Goal: Transaction & Acquisition: Purchase product/service

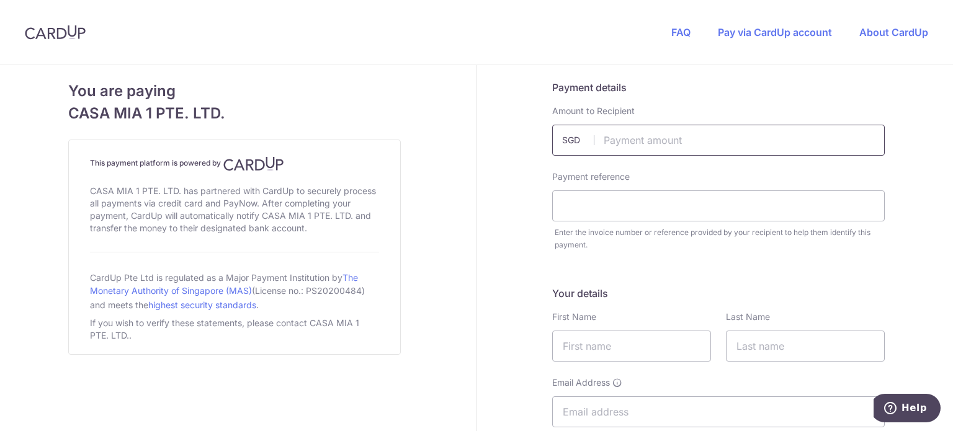
click at [705, 141] on input "text" at bounding box center [718, 140] width 332 height 31
type input "1685.90"
click at [561, 208] on input "text" at bounding box center [718, 205] width 332 height 31
type input "5e535b7a-c7f1-46b1-b442-3231a315cda"
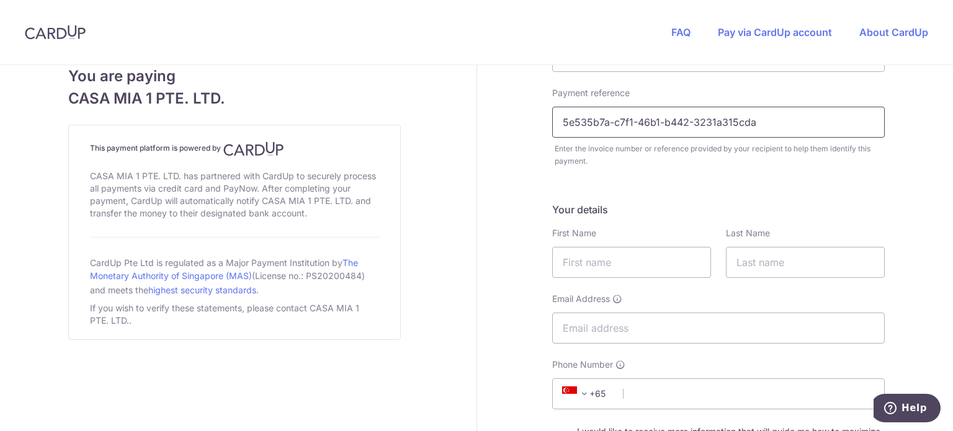
scroll to position [84, 0]
click at [639, 258] on input "text" at bounding box center [631, 261] width 159 height 31
type input "Abhishek"
click at [761, 275] on input "text" at bounding box center [805, 261] width 159 height 31
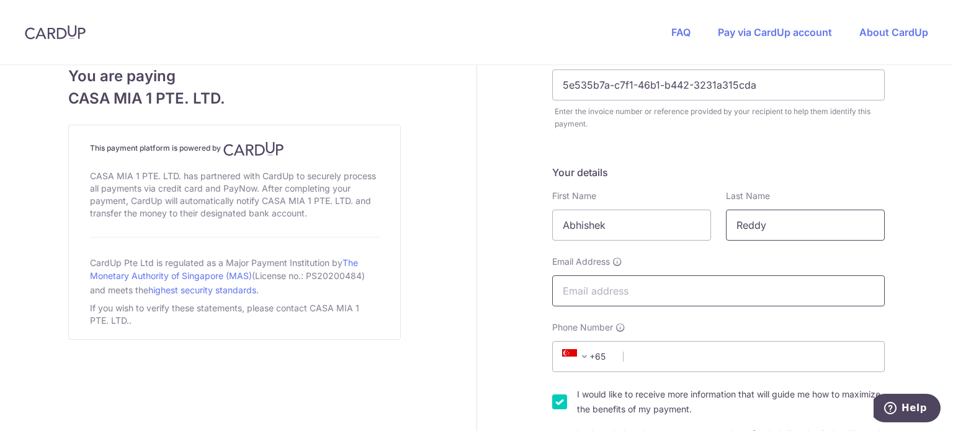
type input "Reddy"
click at [695, 298] on input "Email Address" at bounding box center [718, 290] width 332 height 31
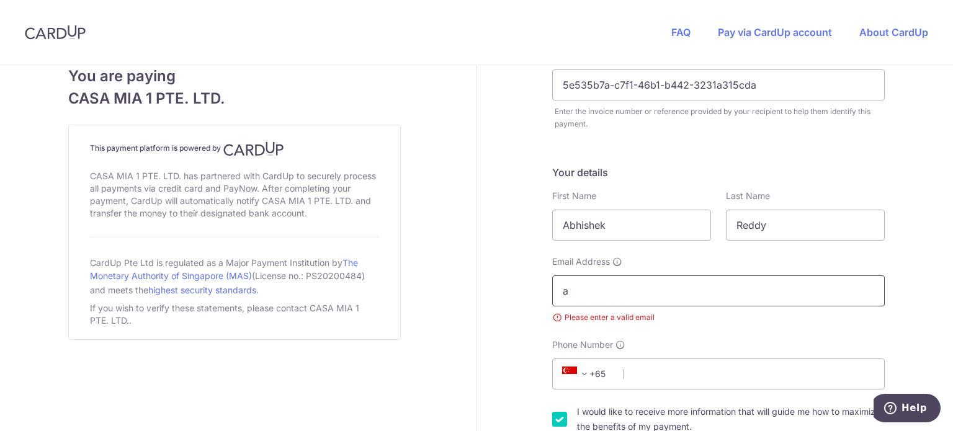
type input "abhishekroffl@gmail.com"
type input "84067351"
type input "637121"
type input "11-17B, Graduate Hall 2, 48 Nanyang Crescent"
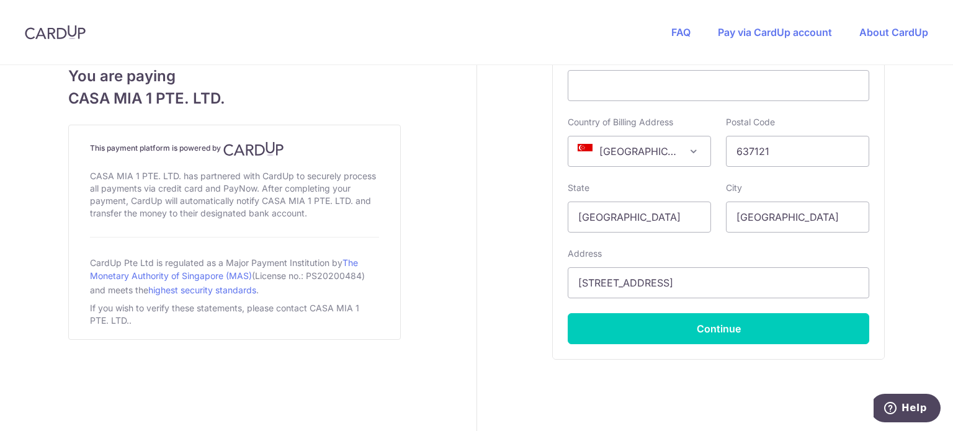
scroll to position [746, 0]
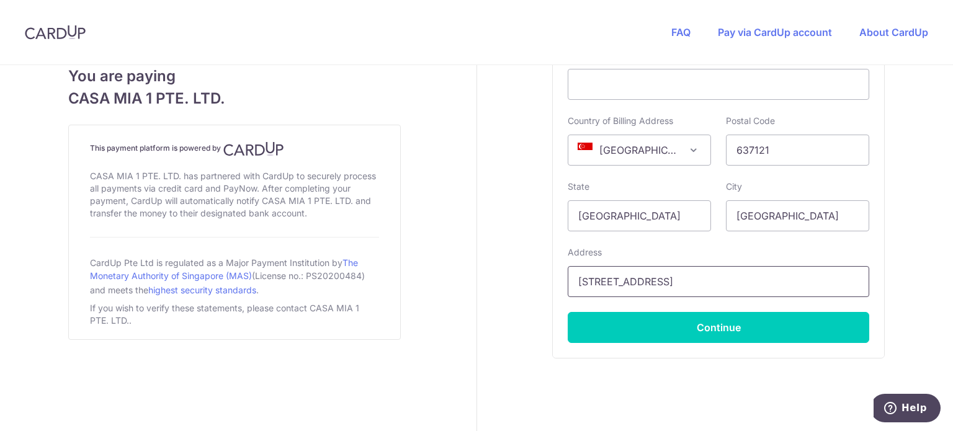
drag, startPoint x: 790, startPoint y: 284, endPoint x: 556, endPoint y: 272, distance: 234.8
click at [556, 272] on div "Card Details Secure 256-bit SSL Pay with your credit card for this and other pa…" at bounding box center [718, 147] width 331 height 421
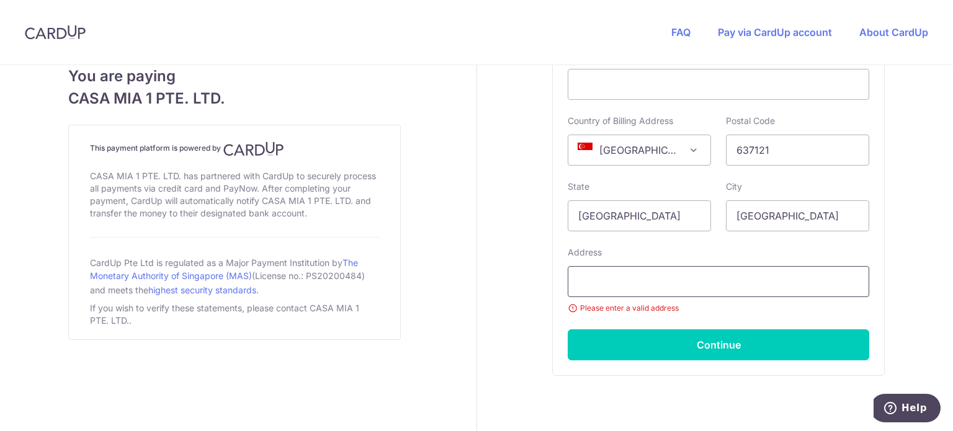
type input "n"
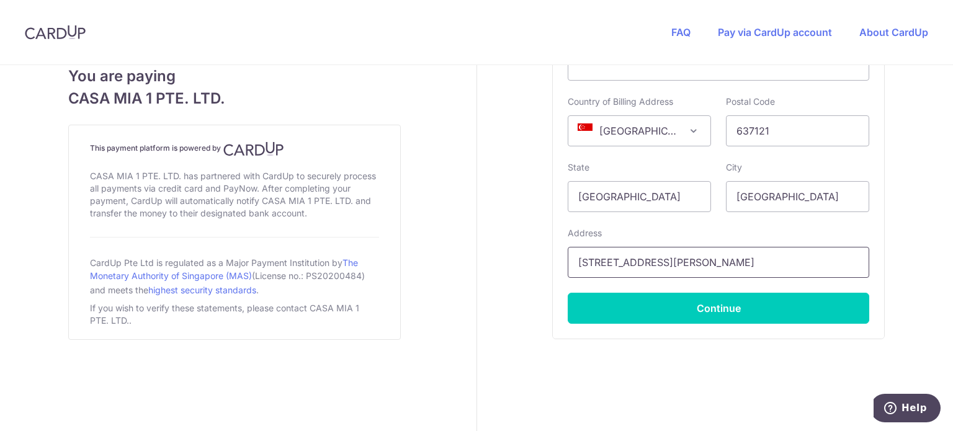
scroll to position [766, 0]
click at [687, 259] on input "505, Dunman Road, S" at bounding box center [718, 261] width 301 height 31
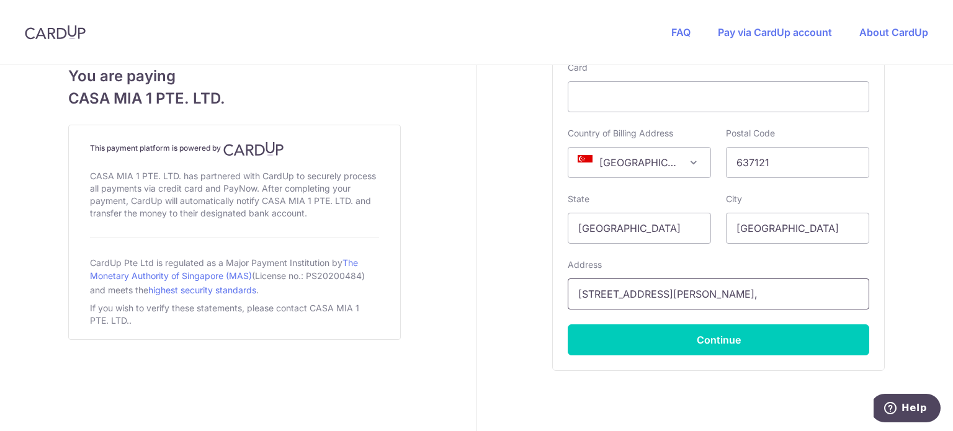
scroll to position [732, 0]
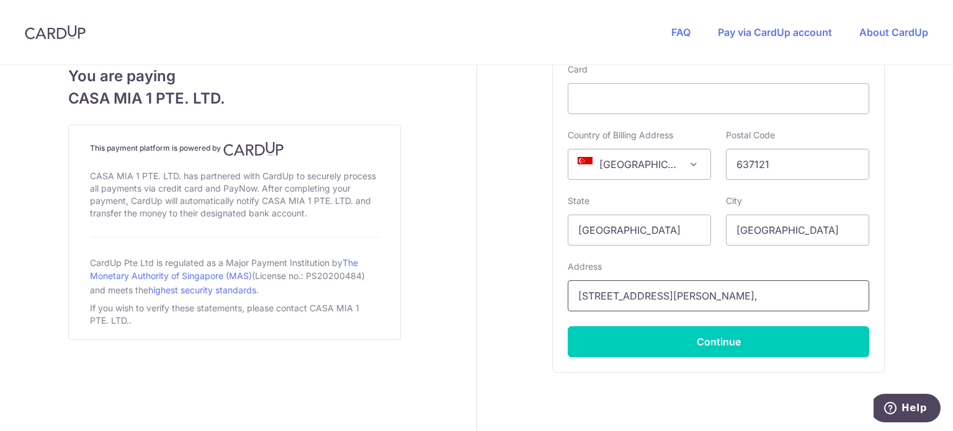
click at [598, 293] on input "505, Dunman Road, Paradise Palms," at bounding box center [718, 295] width 301 height 31
drag, startPoint x: 752, startPoint y: 297, endPoint x: 710, endPoint y: 295, distance: 42.2
click at [710, 295] on input "505 Dunman Road, Paradise Palms," at bounding box center [718, 295] width 301 height 31
click at [779, 292] on input "505 Dunman Road, Paradise Palms," at bounding box center [718, 295] width 301 height 31
drag, startPoint x: 779, startPoint y: 292, endPoint x: 664, endPoint y: 292, distance: 114.1
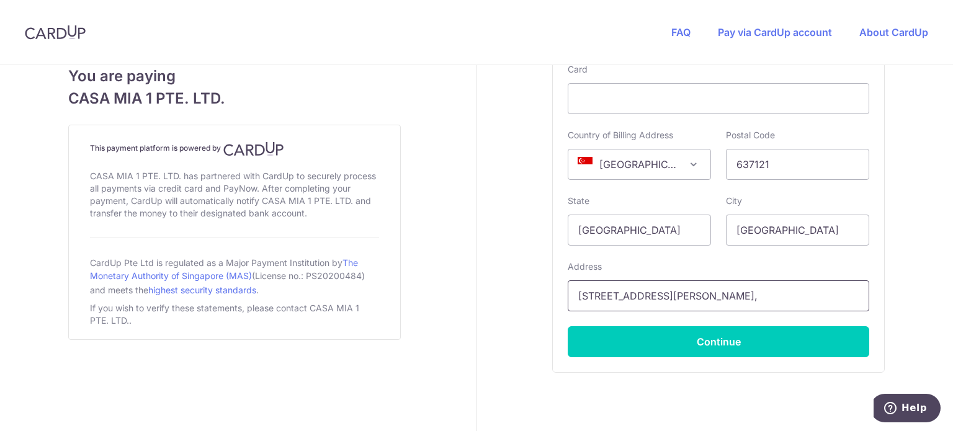
click at [664, 292] on input "505 Dunman Road, Paradise Palms," at bounding box center [718, 295] width 301 height 31
click at [576, 295] on input "505 Dunman Road," at bounding box center [718, 295] width 301 height 31
click at [573, 293] on input "505 Dunman Road," at bounding box center [718, 295] width 301 height 31
paste input "Paradise Palms,"
click at [573, 293] on input "Paradise Palms, 505 Dunman Road," at bounding box center [718, 295] width 301 height 31
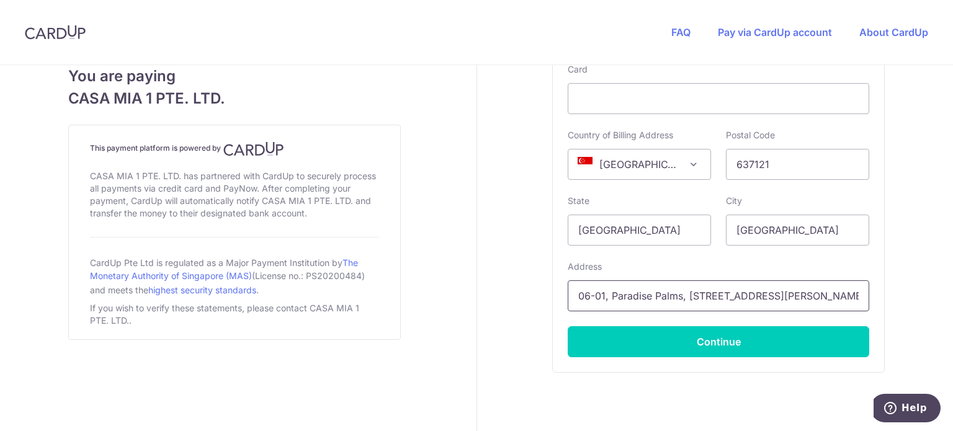
click at [793, 290] on input "06-01, Paradise Palms, 505 Dunman Road," at bounding box center [718, 295] width 301 height 31
type input "06-01, Paradise Palms, 505 Dunman Road, 439198"
drag, startPoint x: 782, startPoint y: 173, endPoint x: 716, endPoint y: 171, distance: 65.2
click at [718, 171] on div "Postal Code 637121" at bounding box center [797, 154] width 158 height 51
type input "439198"
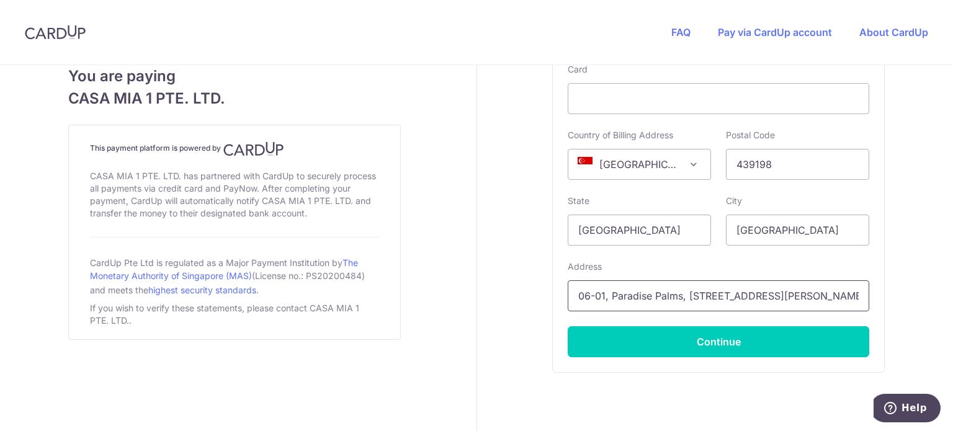
drag, startPoint x: 809, startPoint y: 297, endPoint x: 770, endPoint y: 297, distance: 38.5
click at [770, 297] on input "06-01, Paradise Palms, 505 Dunman Road, 439198" at bounding box center [718, 295] width 301 height 31
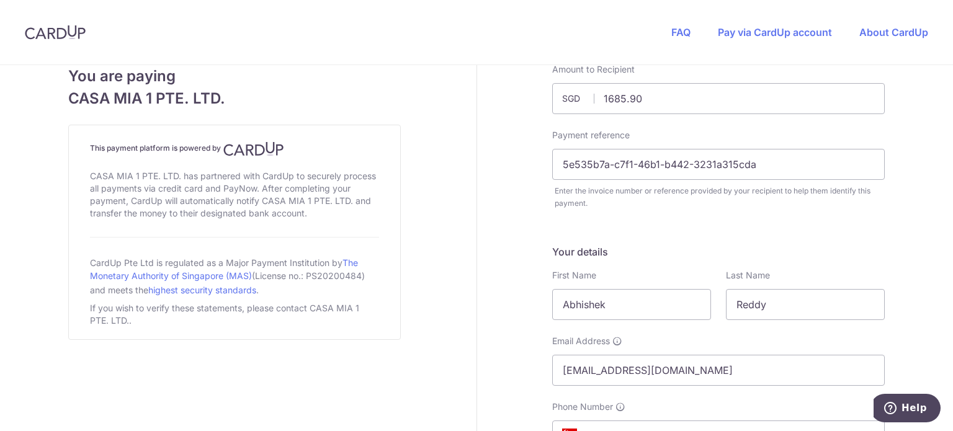
scroll to position [0, 0]
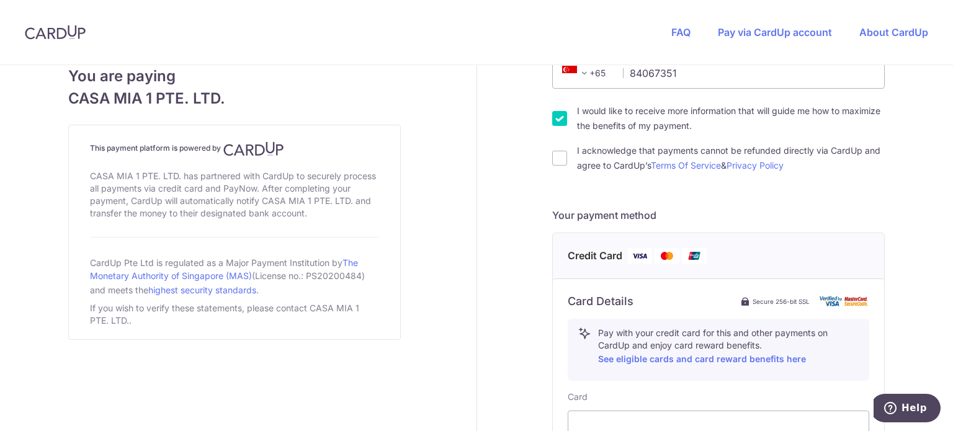
type input "06-01, Paradise Palms, 505 Dunman Road"
click at [609, 158] on label "I acknowledge that payments cannot be refunded directly via CardUp and agree to…" at bounding box center [731, 158] width 308 height 30
click at [567, 158] on input "I acknowledge that payments cannot be refunded directly via CardUp and agree to…" at bounding box center [559, 158] width 15 height 15
checkbox input "true"
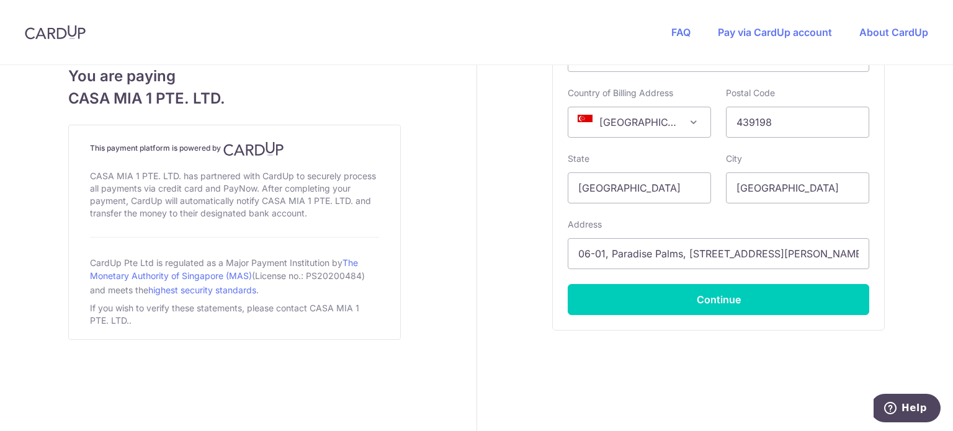
scroll to position [778, 0]
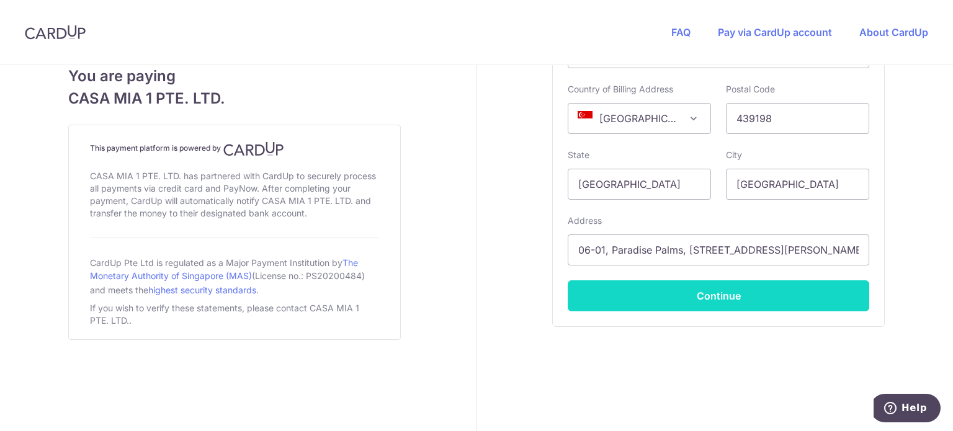
click at [736, 303] on button "Continue" at bounding box center [718, 295] width 301 height 31
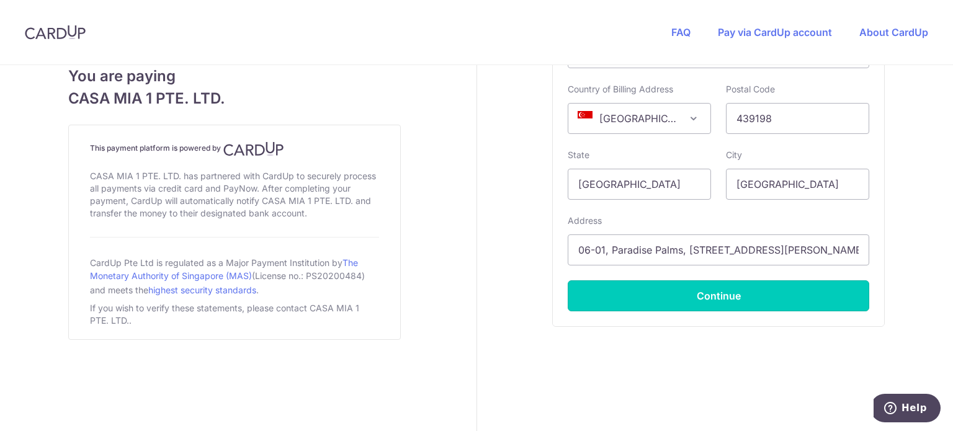
type input "**** 0435"
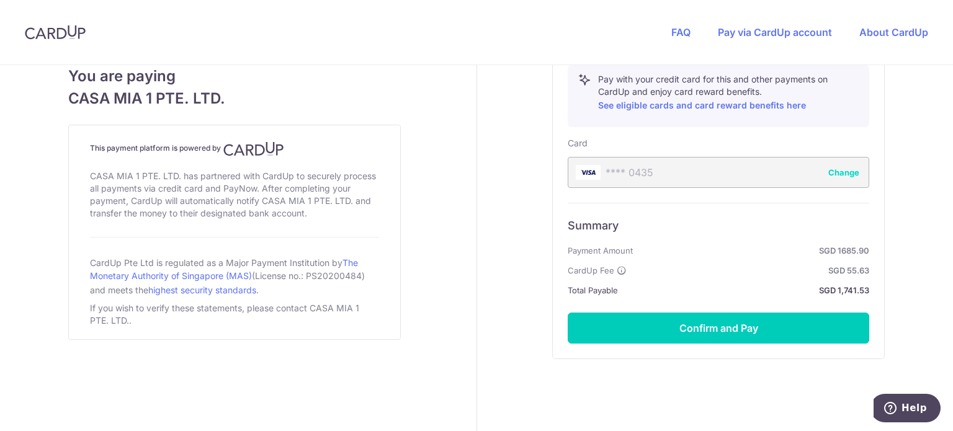
scroll to position [661, 0]
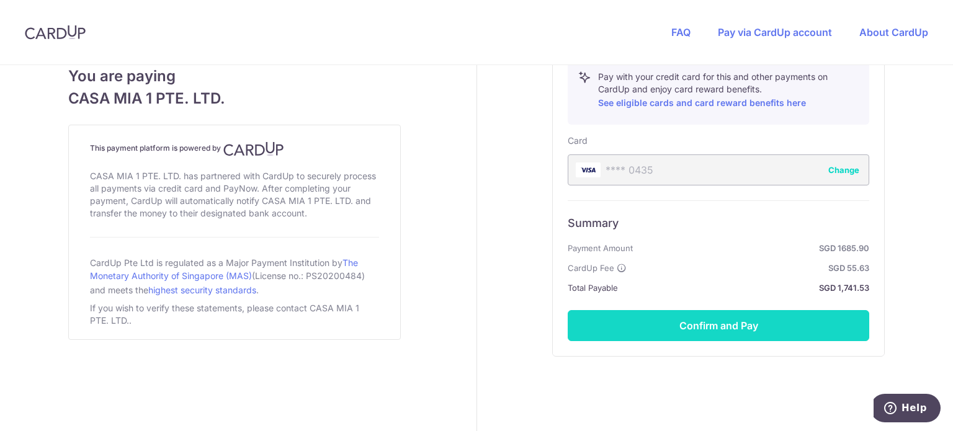
click at [725, 328] on button "Confirm and Pay" at bounding box center [718, 325] width 301 height 31
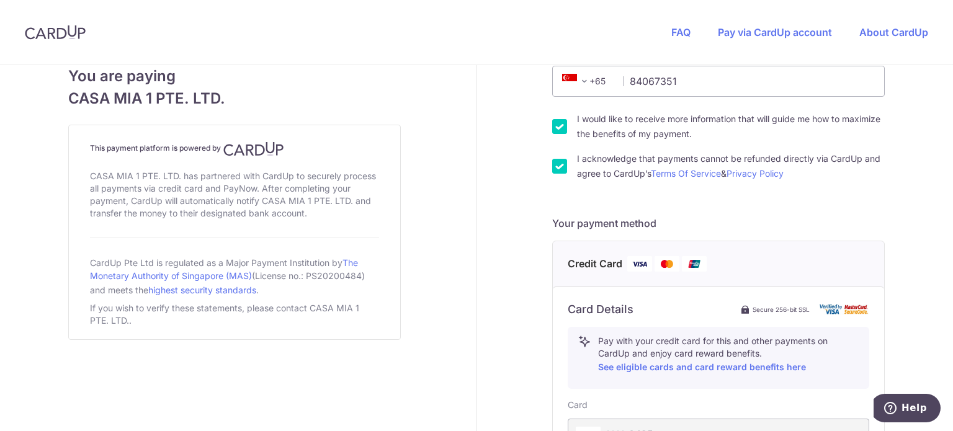
scroll to position [690, 0]
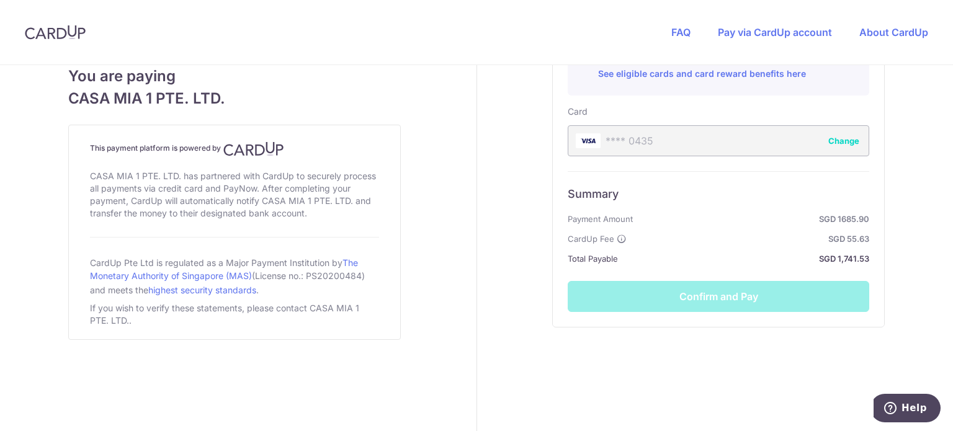
click at [734, 294] on div "Summary Payment Amount SGD 1685.90 CardUp Fee SGD 55.63 Total Payable SGD 1,741…" at bounding box center [718, 241] width 301 height 141
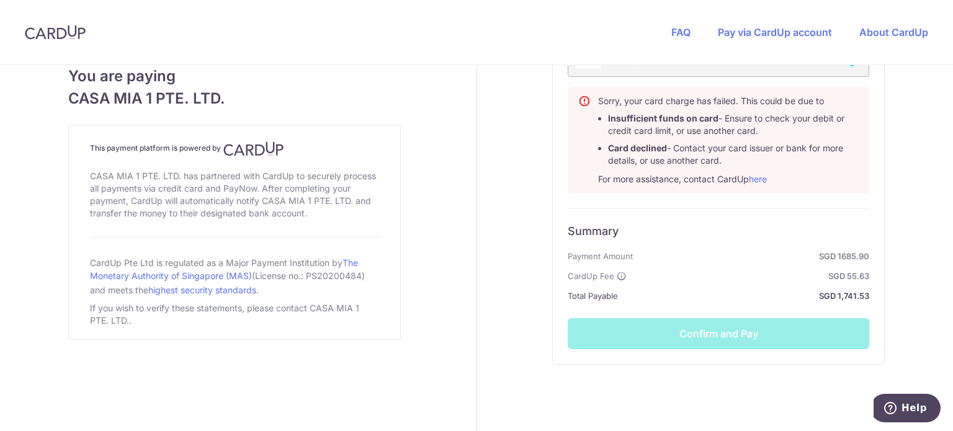
scroll to position [806, 0]
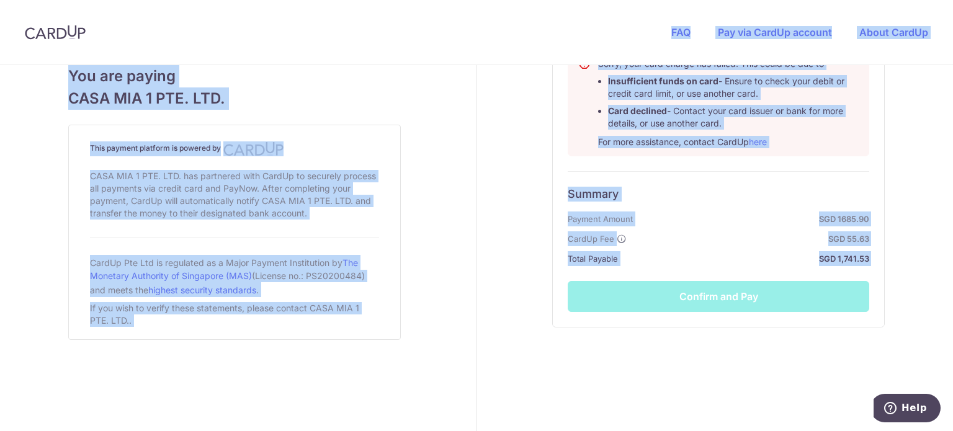
drag, startPoint x: 715, startPoint y: 292, endPoint x: 216, endPoint y: -48, distance: 603.4
click at [216, 0] on html "FAQ Pay via CardUp account About CardUp You are paying CASA MIA 1 PTE. LTD. Thi…" at bounding box center [476, 215] width 953 height 431
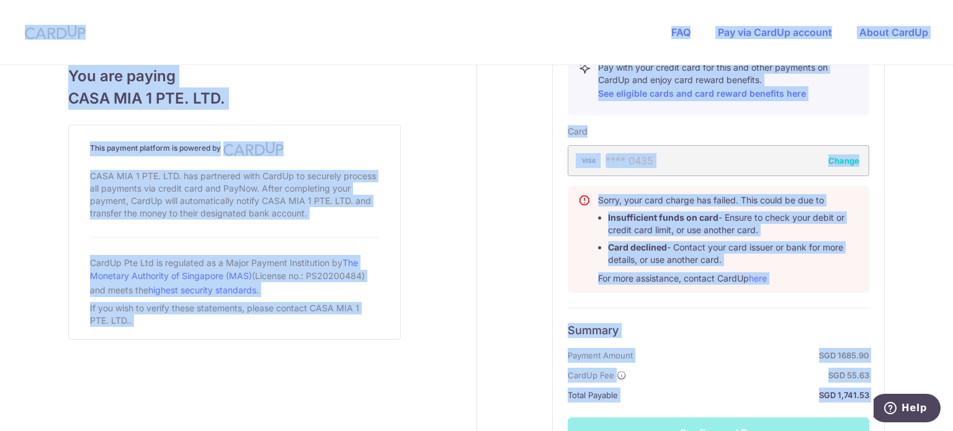
click at [237, 97] on span "CASA MIA 1 PTE. LTD." at bounding box center [234, 98] width 332 height 22
